Goal: Entertainment & Leisure: Browse casually

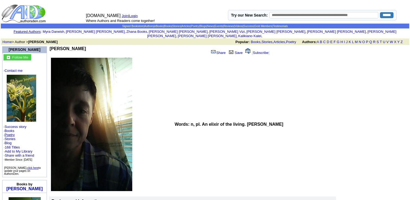
click at [11, 133] on link "Poetry" at bounding box center [10, 135] width 10 height 4
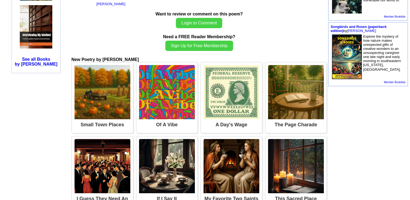
scroll to position [268, 0]
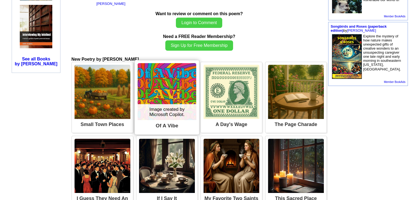
click at [175, 96] on img at bounding box center [166, 91] width 59 height 57
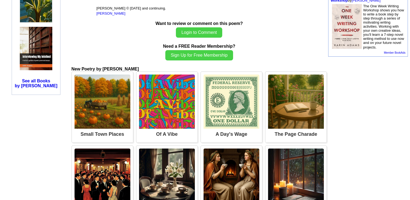
scroll to position [246, 0]
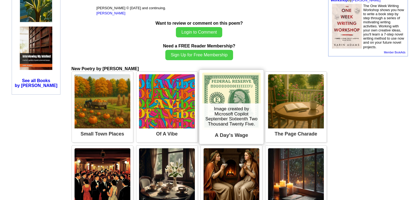
click at [221, 93] on img at bounding box center [231, 101] width 59 height 57
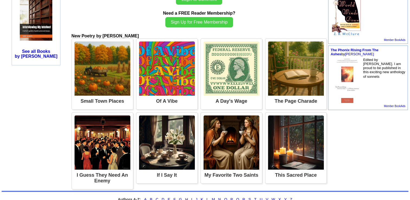
scroll to position [281, 0]
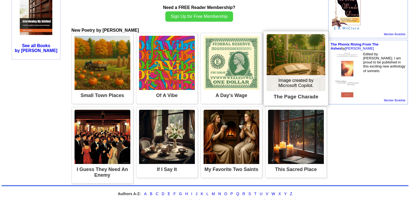
click at [299, 69] on img at bounding box center [296, 62] width 59 height 57
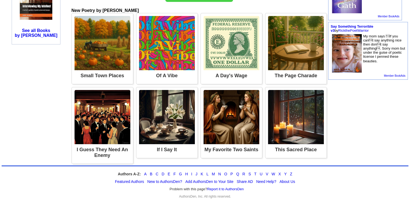
scroll to position [299, 0]
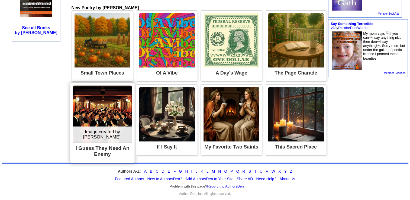
click at [111, 116] on img at bounding box center [102, 114] width 59 height 57
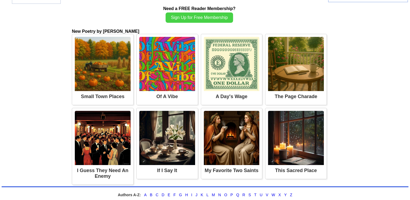
scroll to position [338, 0]
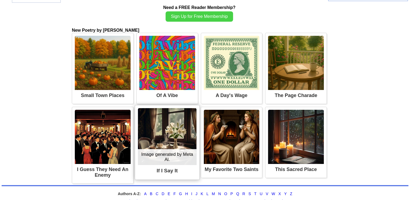
click at [162, 144] on img at bounding box center [167, 136] width 59 height 57
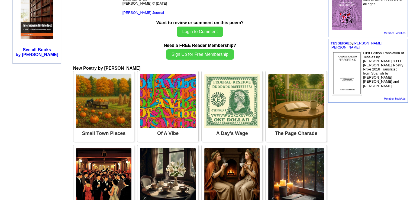
scroll to position [337, 0]
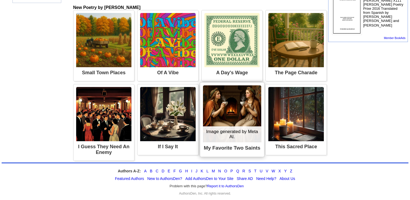
click at [232, 115] on img at bounding box center [232, 113] width 58 height 57
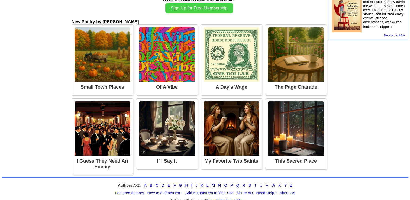
scroll to position [343, 0]
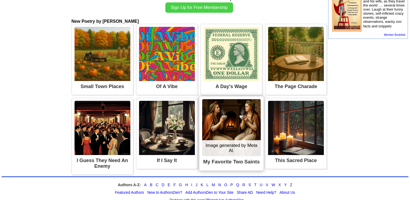
click at [244, 117] on img at bounding box center [231, 127] width 59 height 57
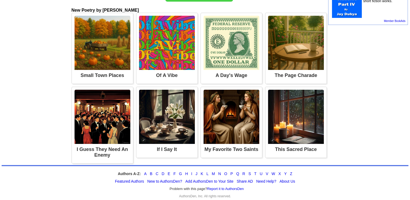
scroll to position [356, 0]
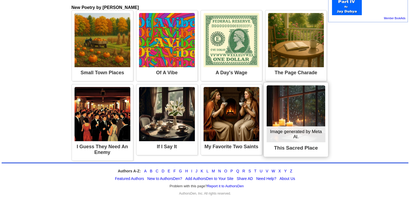
click at [293, 120] on img at bounding box center [296, 113] width 59 height 57
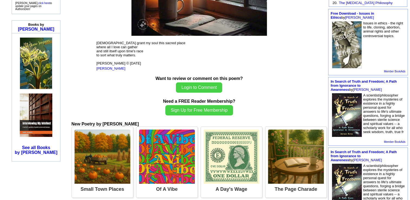
scroll to position [185, 0]
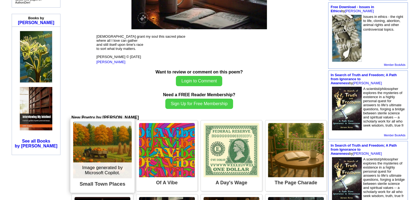
click at [103, 146] on img at bounding box center [102, 149] width 59 height 57
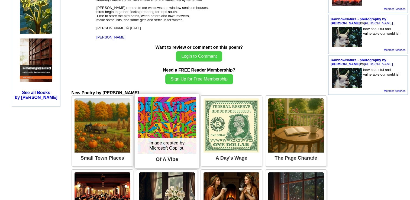
scroll to position [234, 0]
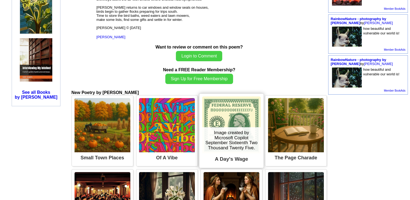
click at [226, 127] on div "Image created by Microsoft Copilot September Sixteenth Two Thousand Twenty Five." at bounding box center [231, 140] width 59 height 26
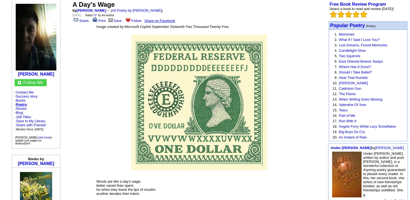
scroll to position [44, 0]
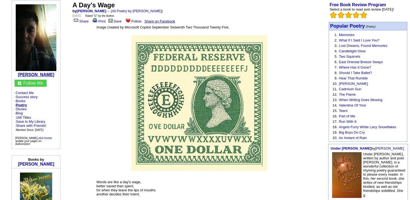
click at [48, 72] on b "[PERSON_NAME]" at bounding box center [36, 74] width 36 height 5
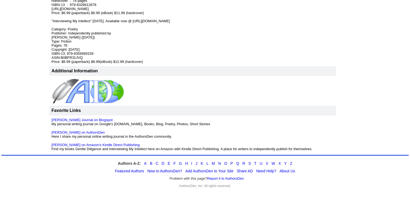
scroll to position [363, 0]
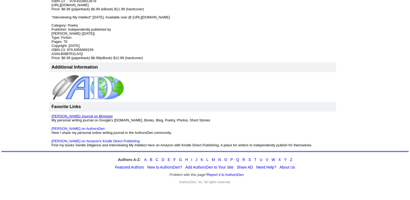
click at [94, 115] on link "[PERSON_NAME] Journal on Blogspot" at bounding box center [81, 116] width 61 height 4
click at [90, 128] on link "[PERSON_NAME] on AuthorsDen" at bounding box center [77, 129] width 53 height 4
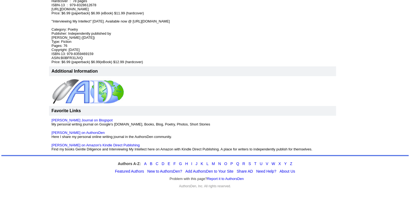
scroll to position [363, 0]
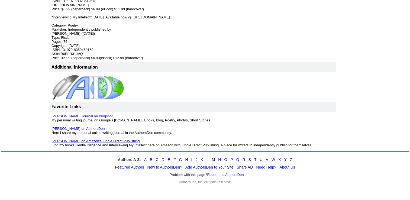
click at [119, 139] on link "[PERSON_NAME] on Amazon's Kindle Direct Publishing" at bounding box center [95, 141] width 88 height 4
